Goal: Navigation & Orientation: Find specific page/section

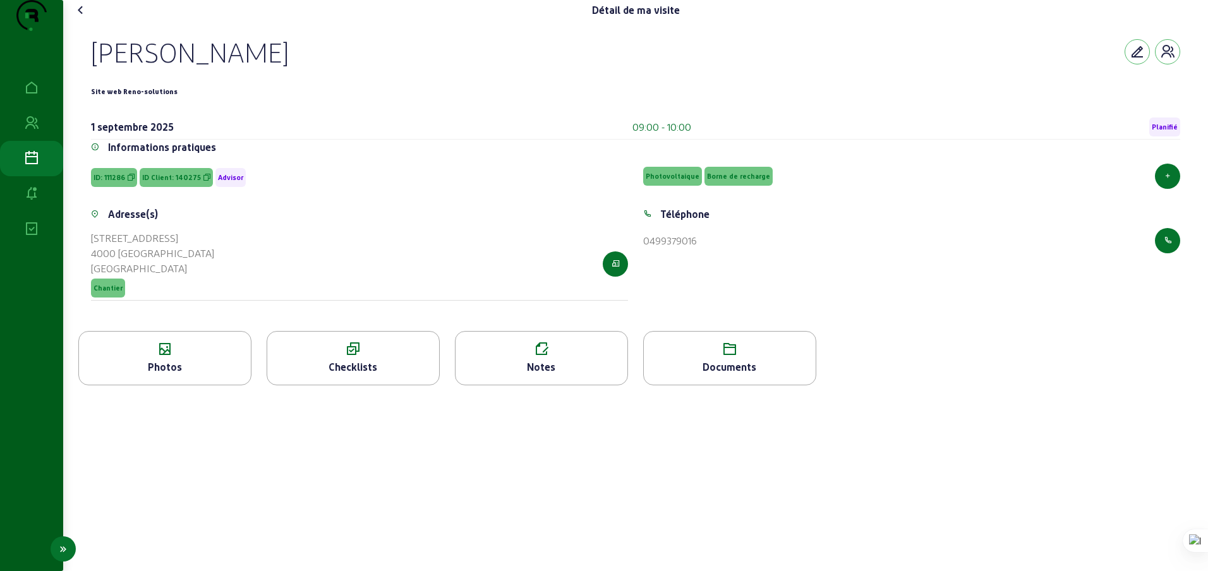
click at [26, 166] on icon at bounding box center [31, 158] width 15 height 15
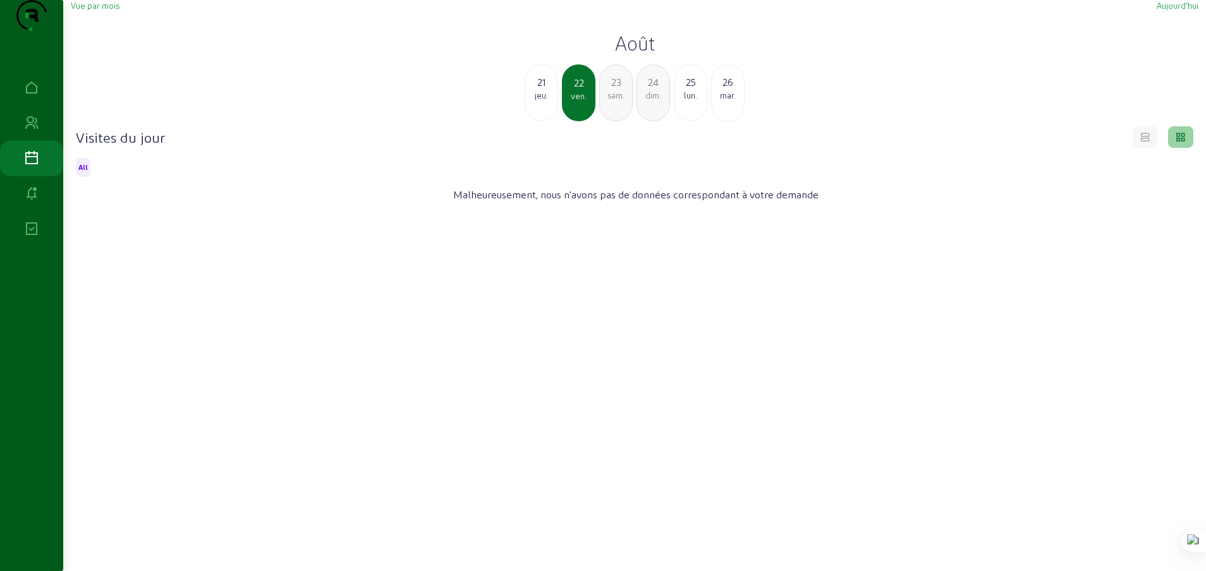
click at [698, 101] on div "lun." at bounding box center [690, 95] width 32 height 11
click at [617, 101] on div "mar." at bounding box center [616, 95] width 32 height 11
click at [617, 101] on div "mer." at bounding box center [616, 95] width 32 height 11
click at [617, 101] on div "jeu." at bounding box center [616, 95] width 32 height 11
click at [617, 101] on div "ven." at bounding box center [616, 95] width 32 height 11
